Goal: Transaction & Acquisition: Purchase product/service

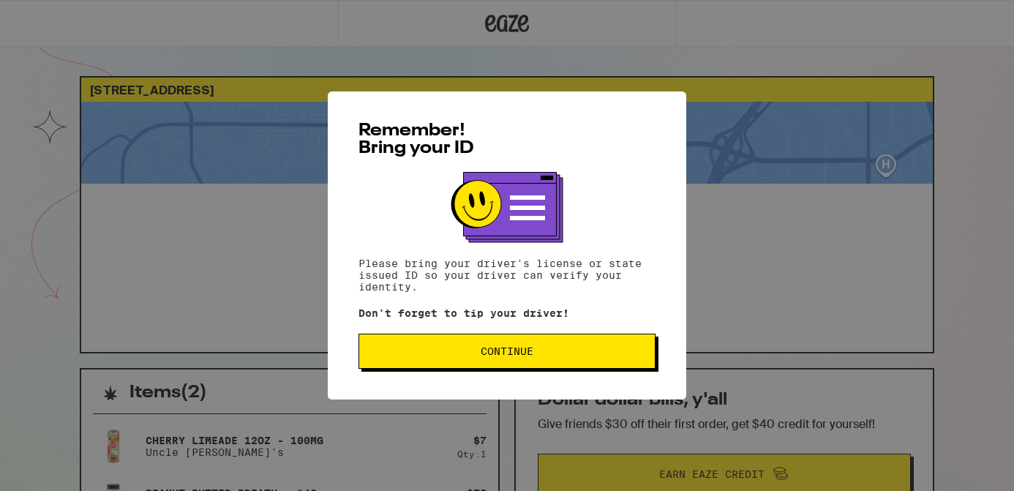
click at [522, 346] on button "Continue" at bounding box center [506, 351] width 297 height 35
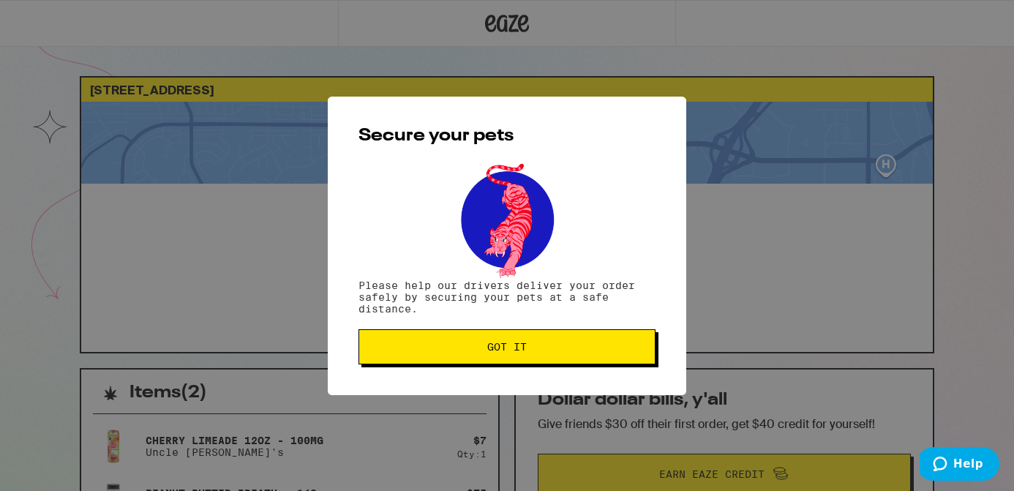
click at [490, 343] on span "Got it" at bounding box center [506, 347] width 39 height 10
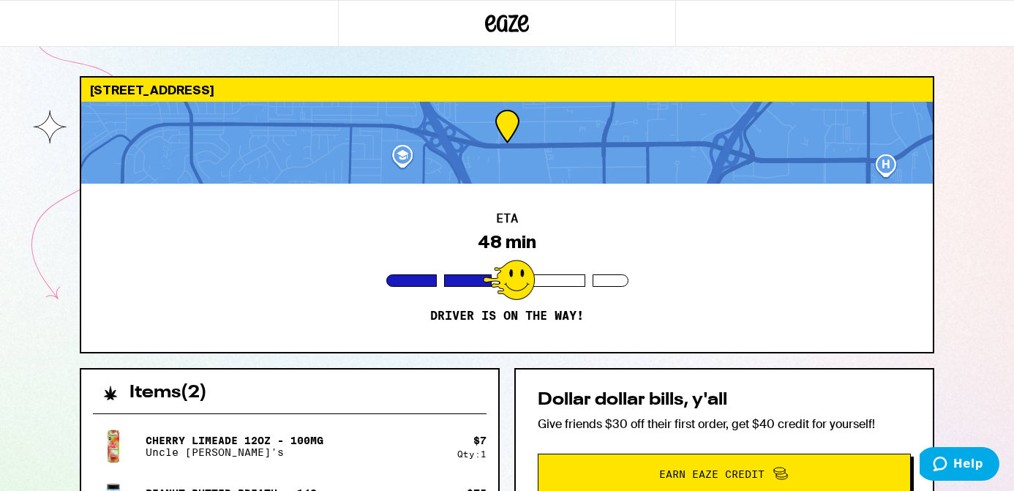
click at [502, 36] on icon at bounding box center [507, 23] width 44 height 26
